Goal: Navigation & Orientation: Find specific page/section

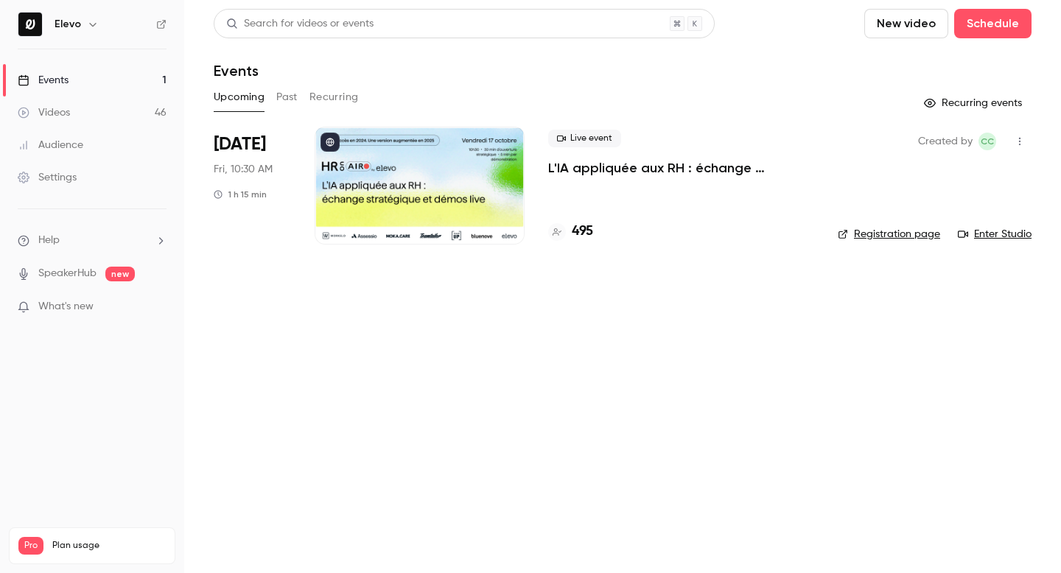
click at [289, 97] on button "Past" at bounding box center [286, 97] width 21 height 24
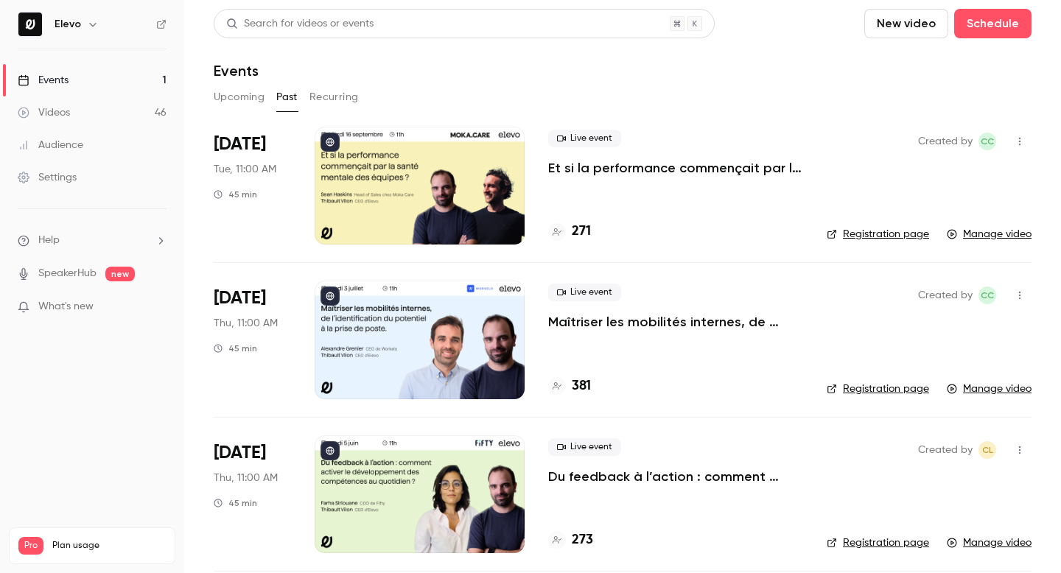
click at [241, 95] on button "Upcoming" at bounding box center [239, 97] width 51 height 24
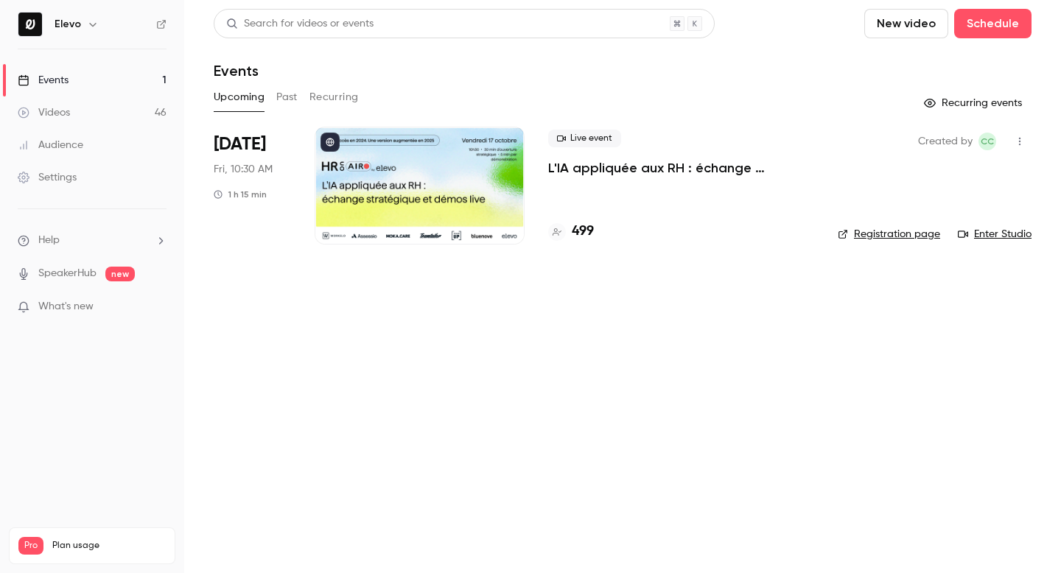
click at [590, 160] on p "L'IA appliquée aux RH : échange stratégique et démos live." at bounding box center [681, 168] width 266 height 18
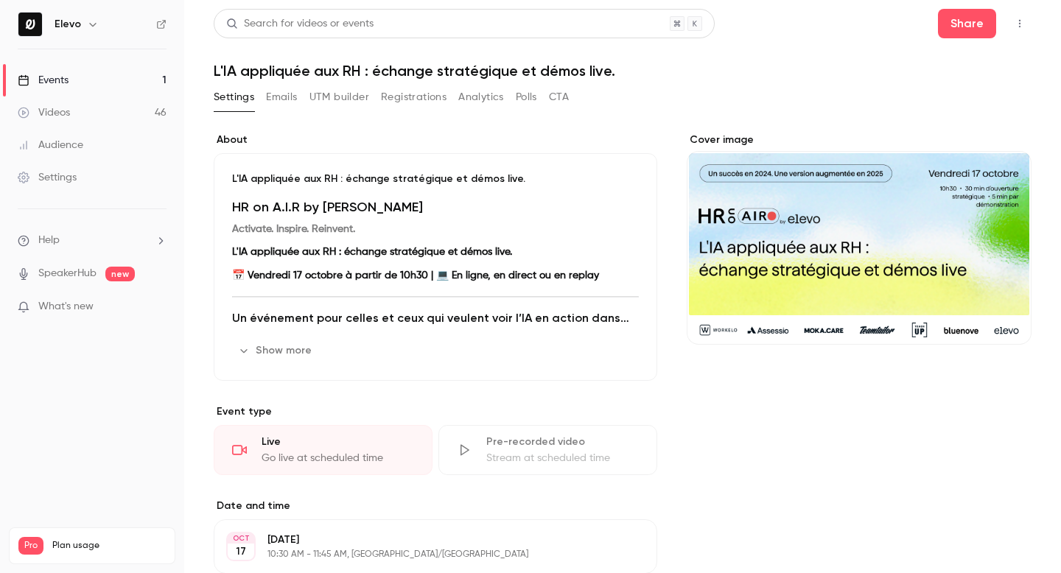
click at [359, 75] on h1 "L'IA appliquée aux RH : échange stratégique et démos live." at bounding box center [623, 71] width 818 height 18
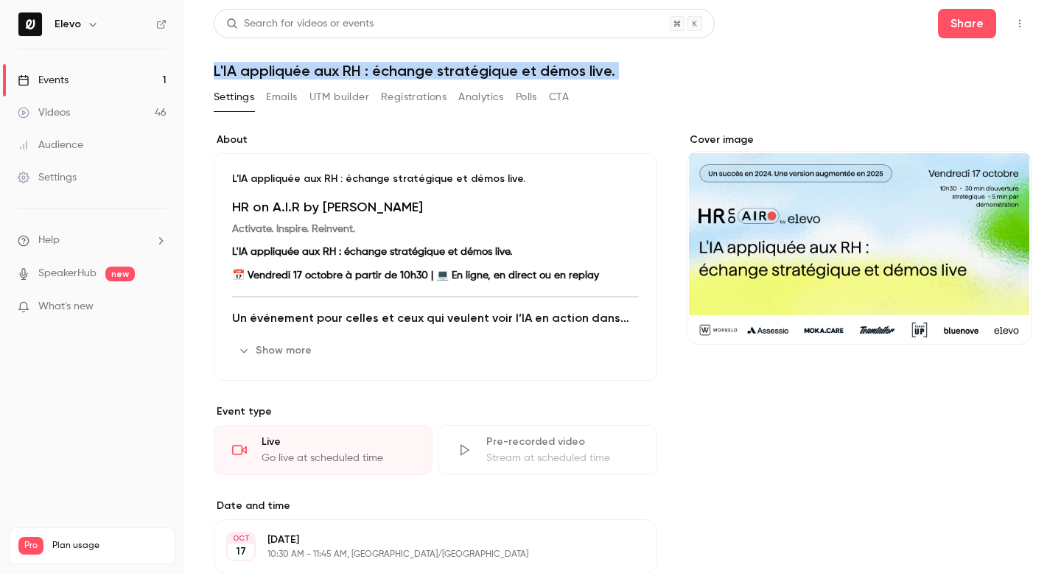
click at [359, 75] on h1 "L'IA appliquée aux RH : échange stratégique et démos live." at bounding box center [623, 71] width 818 height 18
copy div "L'IA appliquée aux RH : échange stratégique et démos live. Settings Emails UTM …"
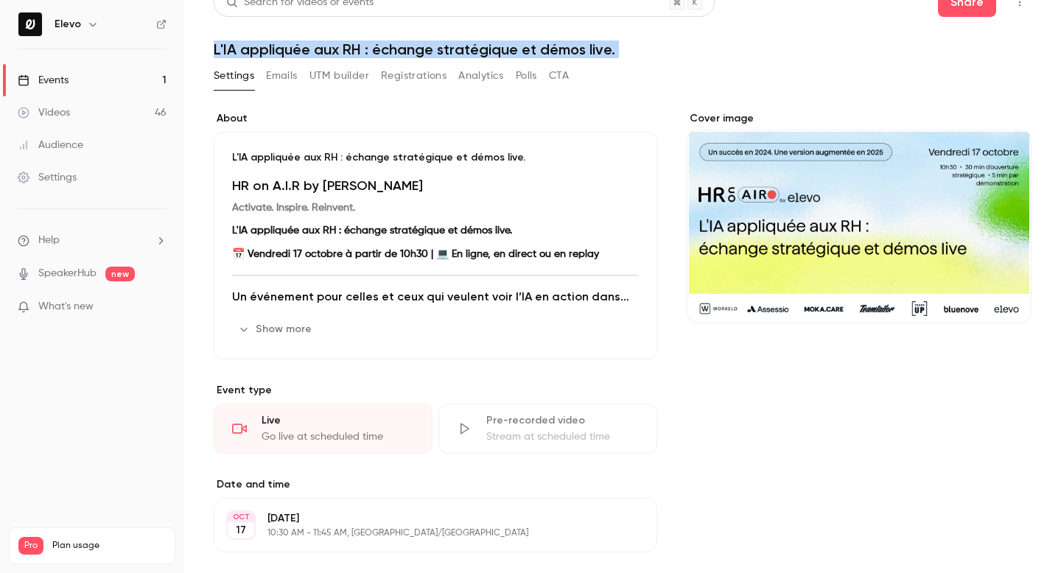
click at [290, 325] on button "Show more" at bounding box center [276, 330] width 88 height 24
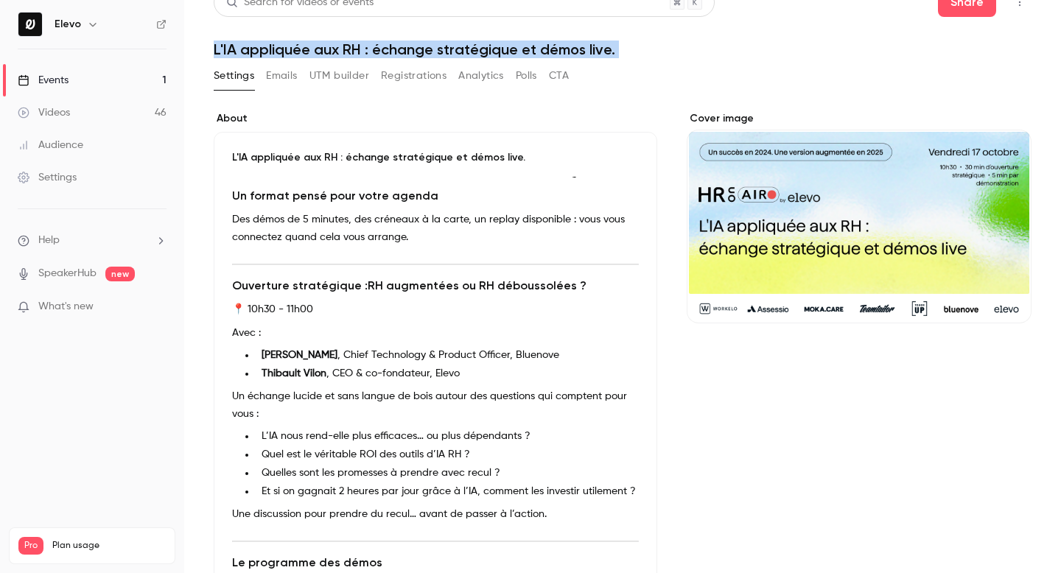
scroll to position [189, 0]
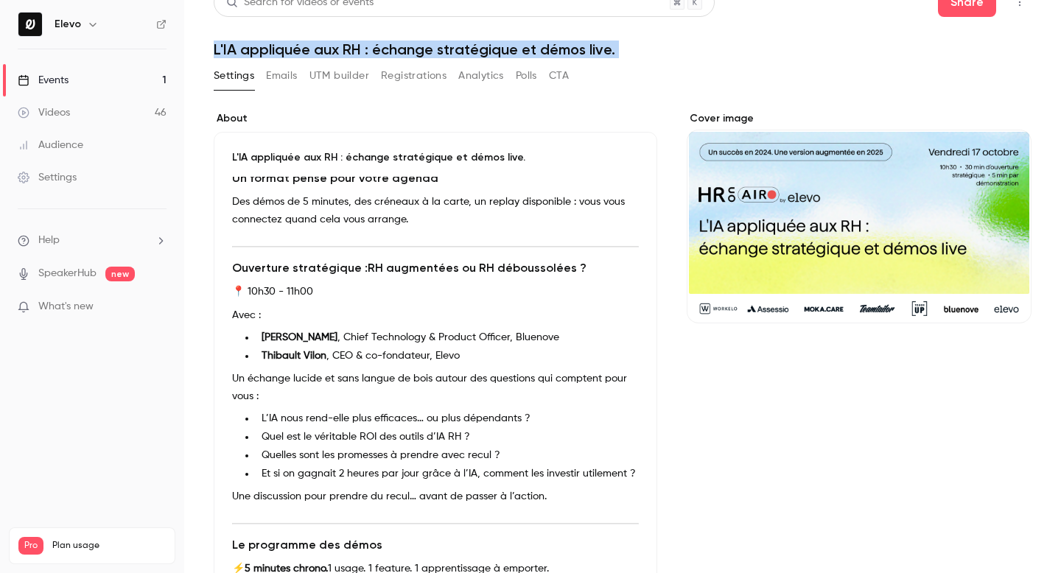
click at [94, 92] on link "Events 1" at bounding box center [92, 80] width 184 height 32
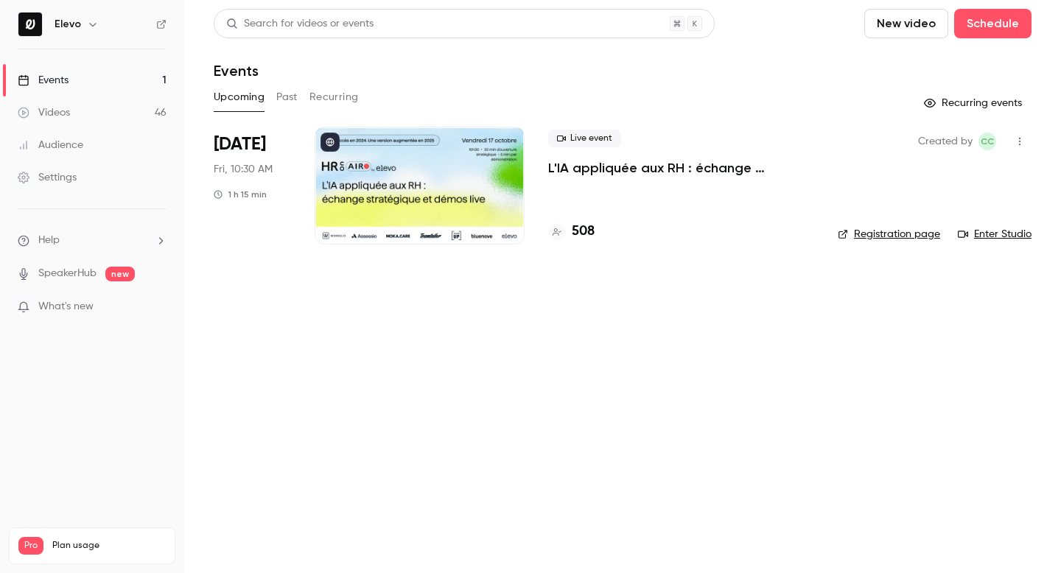
click at [129, 127] on link "Videos 46" at bounding box center [92, 113] width 184 height 32
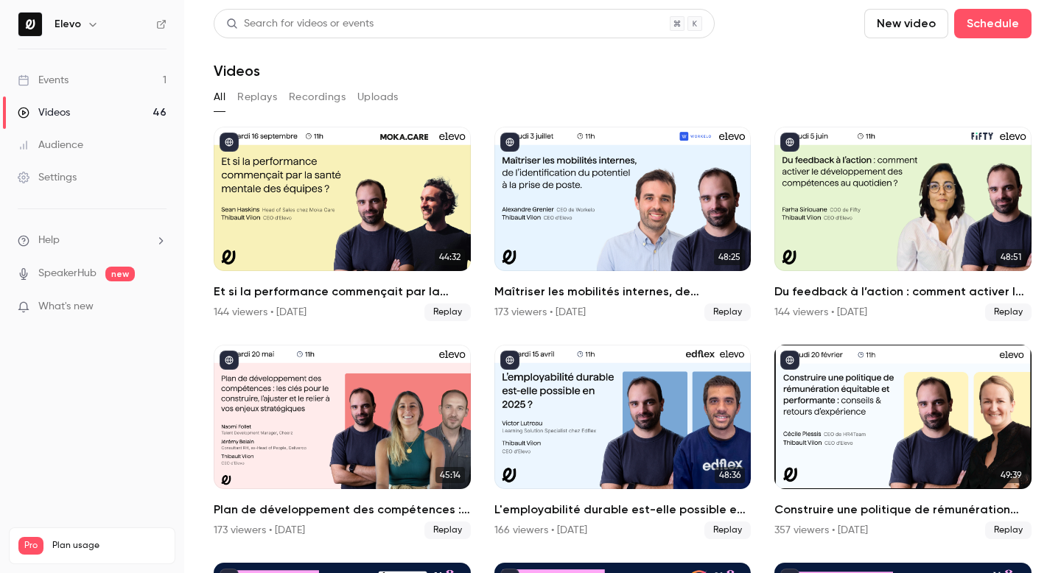
click at [144, 90] on link "Events 1" at bounding box center [92, 80] width 184 height 32
